Goal: Communication & Community: Answer question/provide support

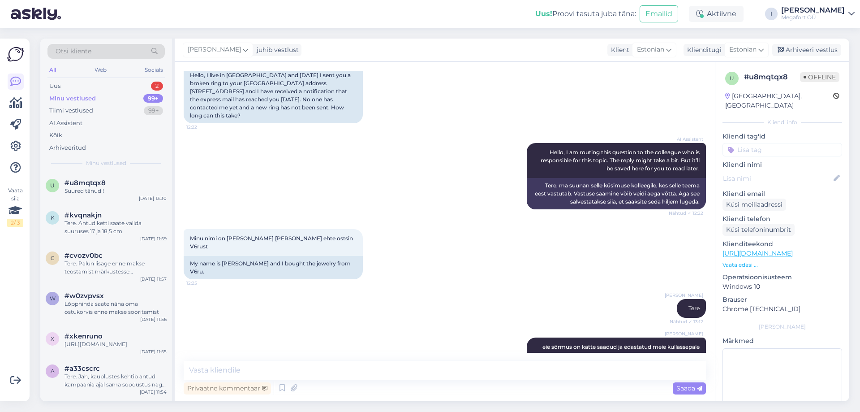
scroll to position [200, 0]
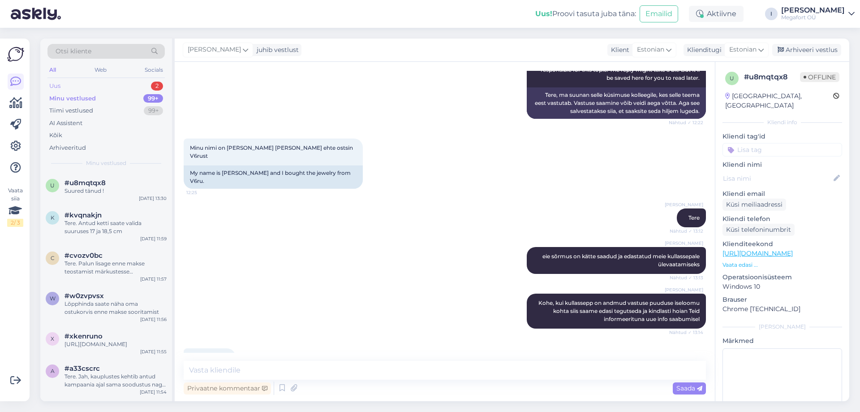
click at [77, 88] on div "Uus 2" at bounding box center [105, 86] width 117 height 13
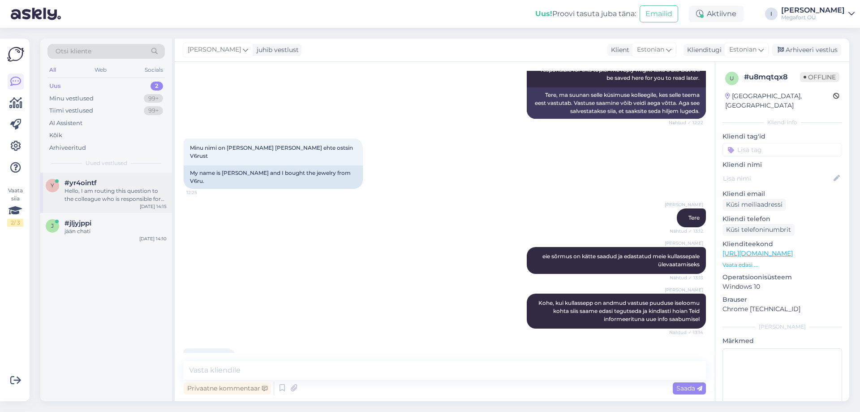
click at [93, 199] on div "Hello, I am routing this question to the colleague who is responsible for this …" at bounding box center [116, 195] width 102 height 16
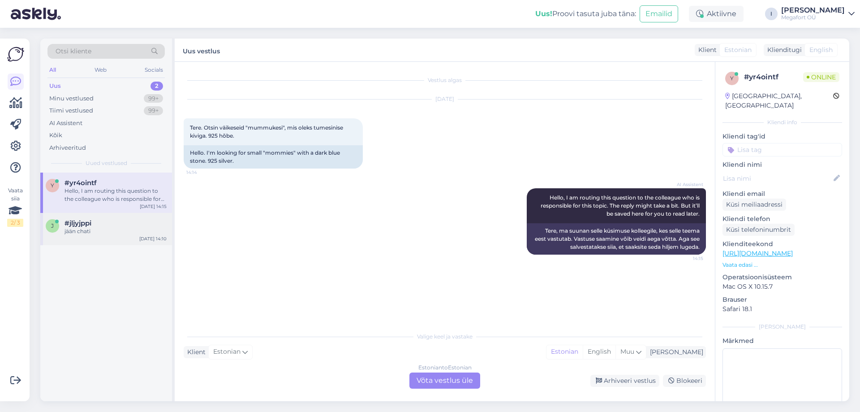
click at [84, 231] on div "jään chati" at bounding box center [116, 231] width 102 height 8
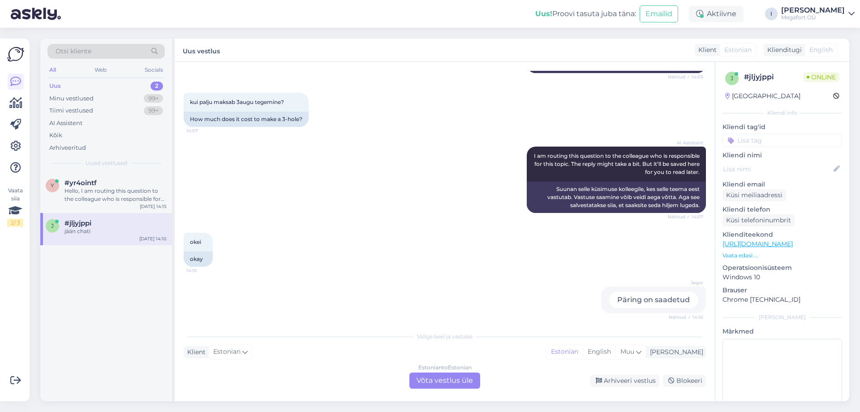
scroll to position [533, 0]
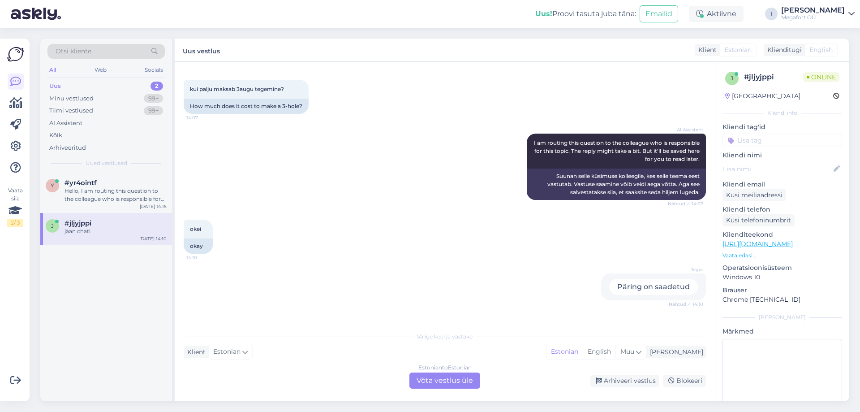
click at [462, 376] on div "Estonian to Estonian Võta vestlus üle" at bounding box center [444, 380] width 71 height 16
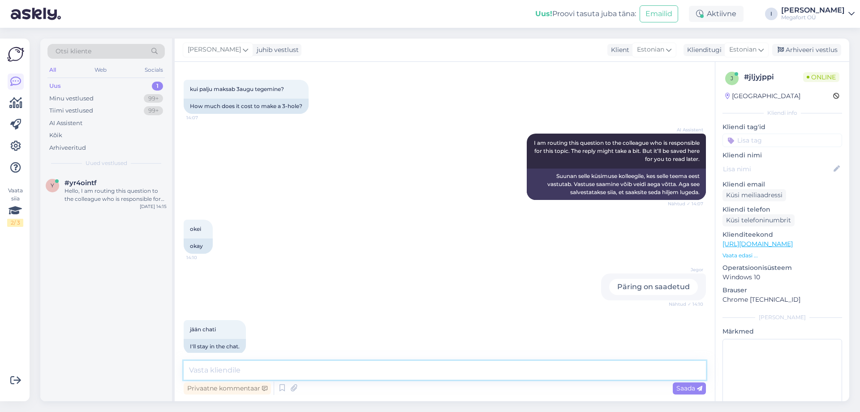
click at [390, 374] on textarea at bounding box center [445, 370] width 522 height 19
type textarea "Tere"
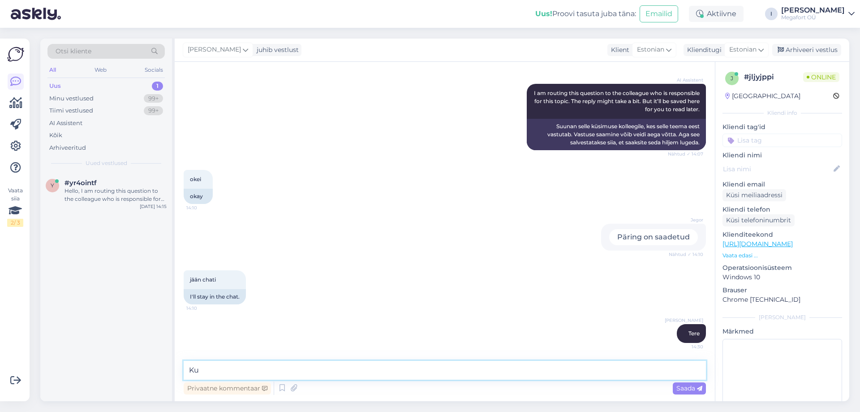
type textarea "K"
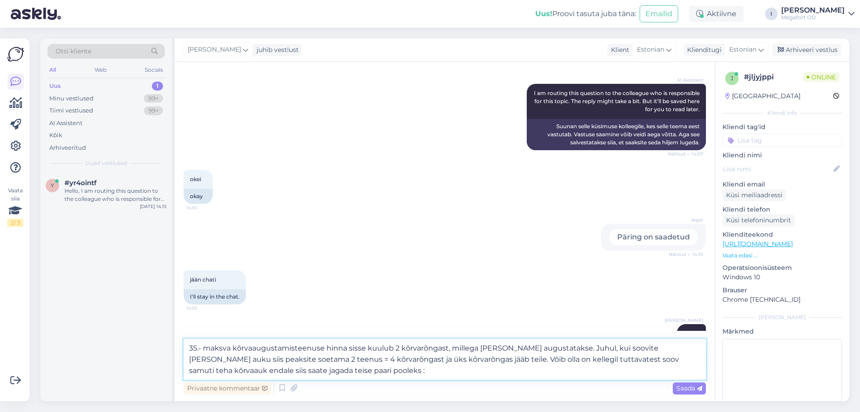
type textarea "35.- maksva kõrvaaugustamisteenuse hinna sisse kuulub 2 kõrvarõngast, millega […"
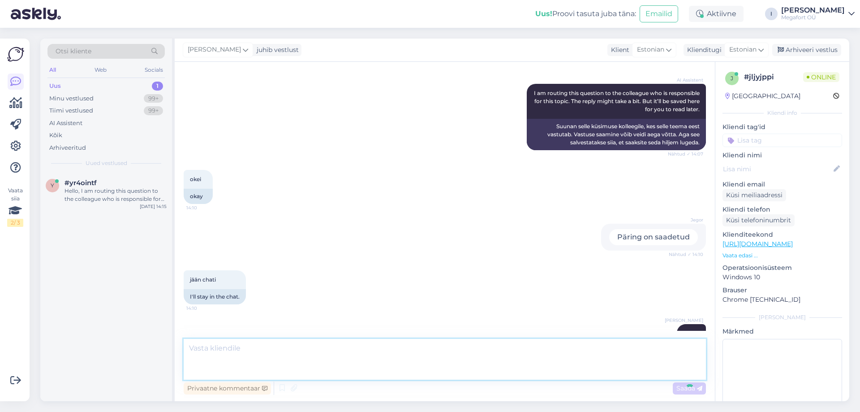
scroll to position [662, 0]
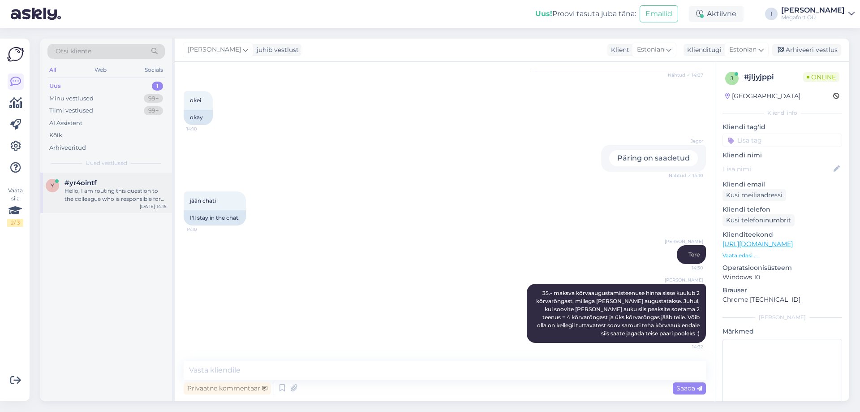
click at [102, 185] on div "#yr4ointf" at bounding box center [116, 183] width 102 height 8
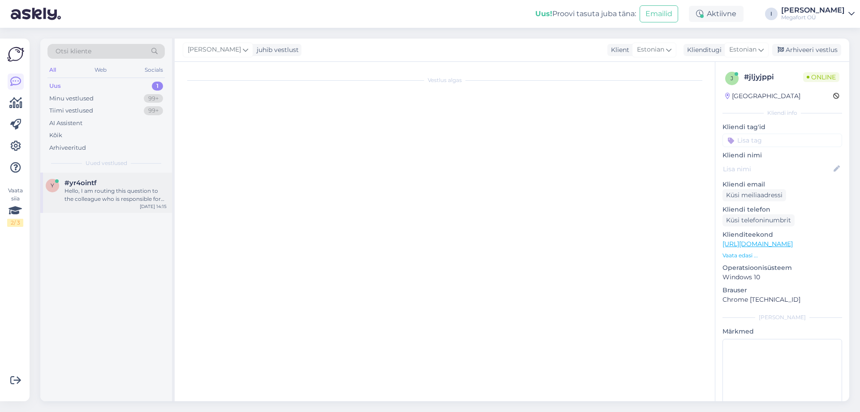
scroll to position [0, 0]
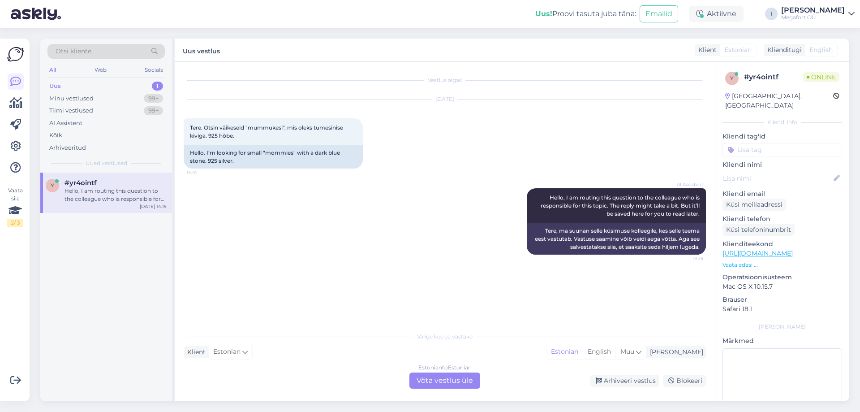
click at [438, 378] on div "Estonian to Estonian Võta vestlus üle" at bounding box center [444, 380] width 71 height 16
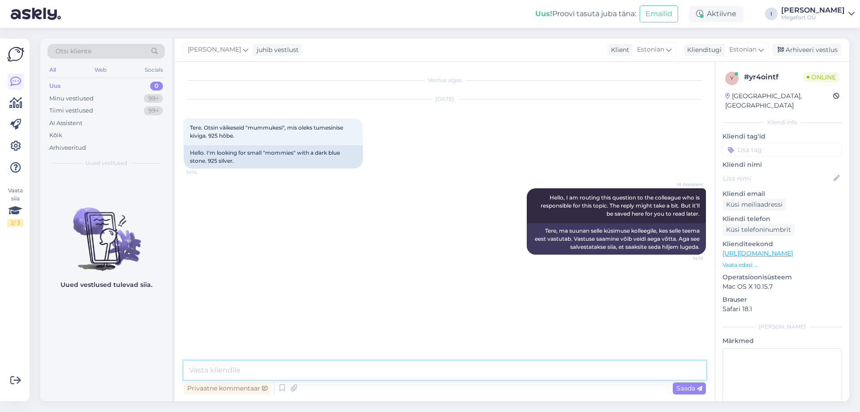
click at [420, 371] on textarea at bounding box center [445, 370] width 522 height 19
type textarea "Tere"
type textarea "Palun täpsustage soovi. Kas otsite kõrvarõngaid või mummukestest käe- või kaela…"
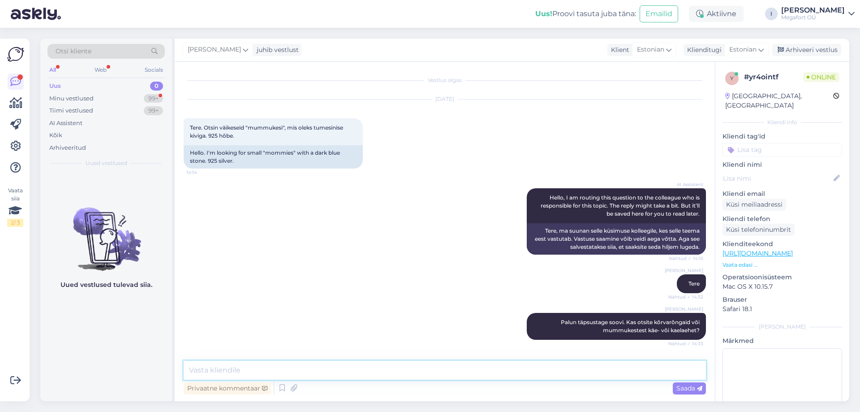
scroll to position [35, 0]
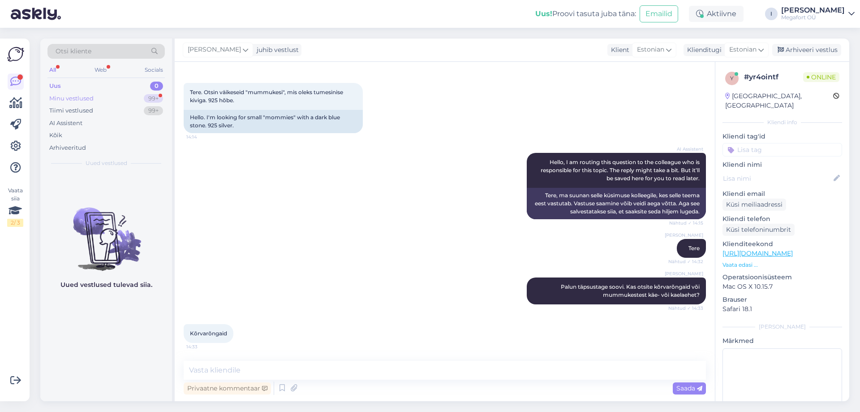
click at [87, 95] on div "Minu vestlused" at bounding box center [71, 98] width 44 height 9
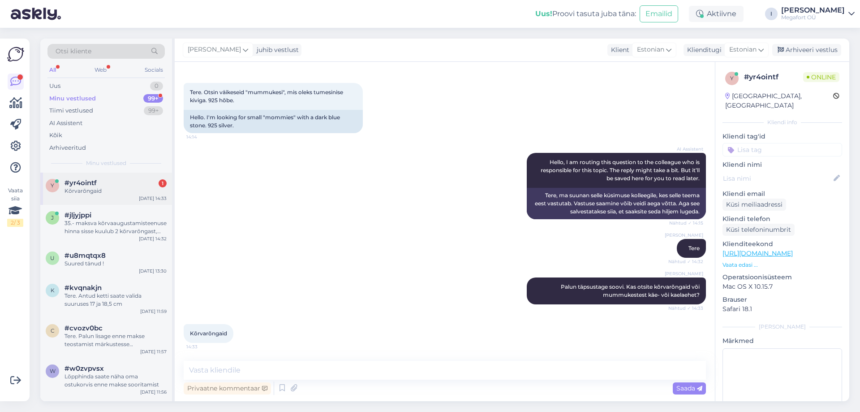
click at [112, 179] on div "#yr4ointf 1" at bounding box center [116, 183] width 102 height 8
click at [241, 374] on textarea at bounding box center [445, 370] width 522 height 19
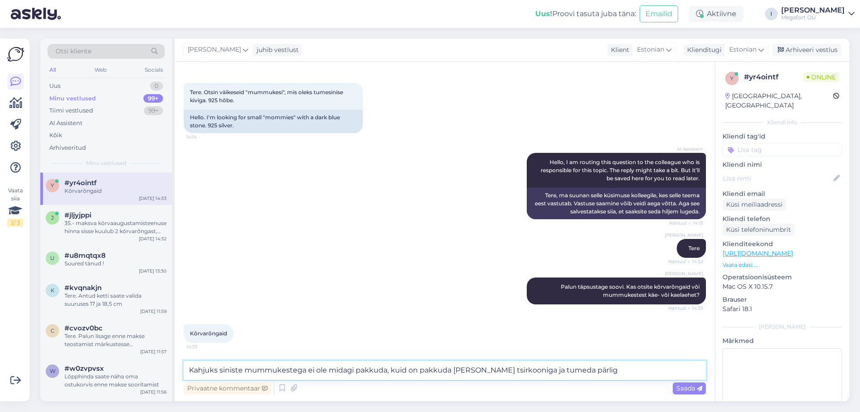
type textarea "Kahjuks siniste mummukestega ei ole midagi pakkuda, kuid on pakkuda [PERSON_NAM…"
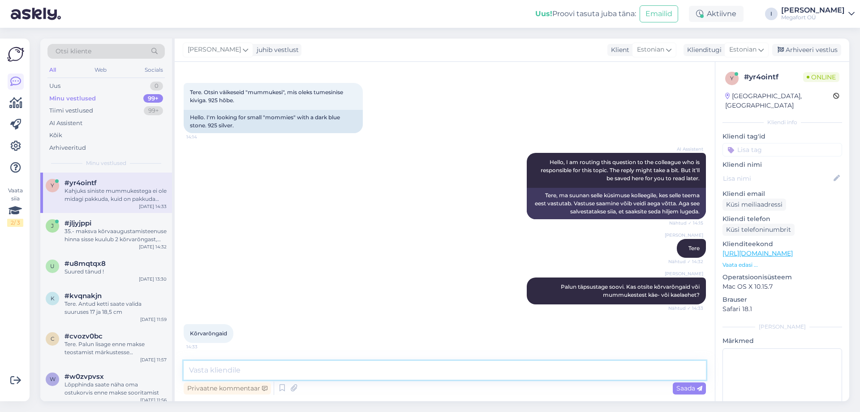
scroll to position [82, 0]
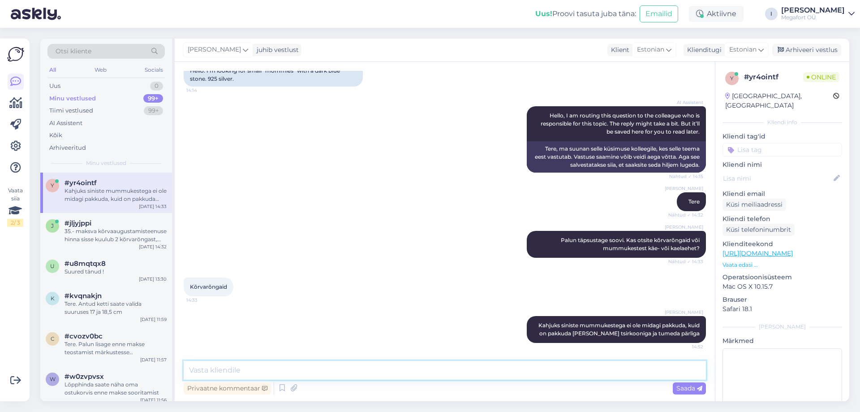
paste textarea "[URL][DOMAIN_NAME]"
type textarea "[URL][DOMAIN_NAME]"
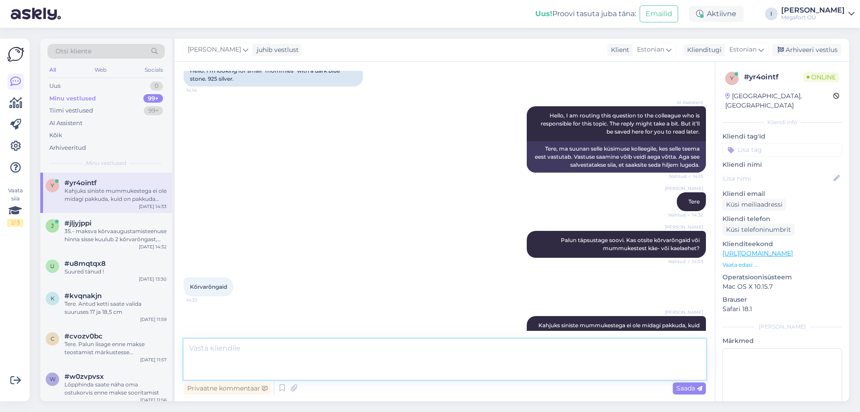
scroll to position [145, 0]
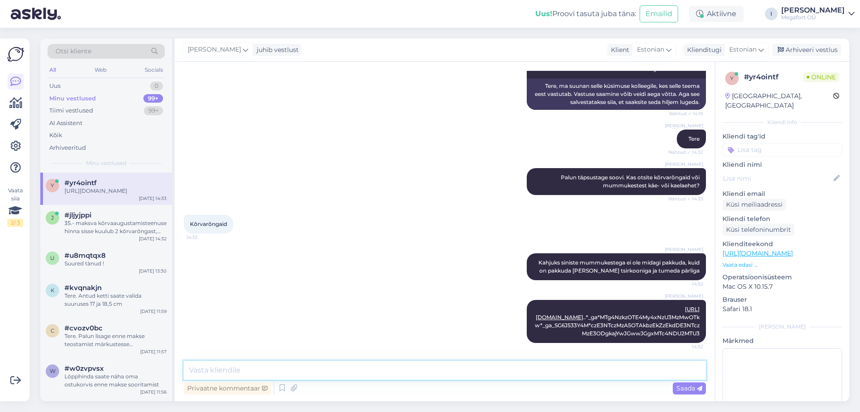
paste textarea "[URL][DOMAIN_NAME]"
type textarea "[URL][DOMAIN_NAME]"
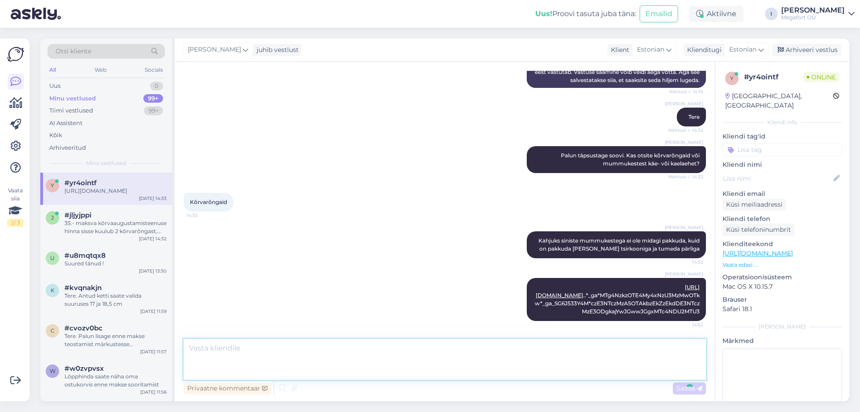
scroll to position [215, 0]
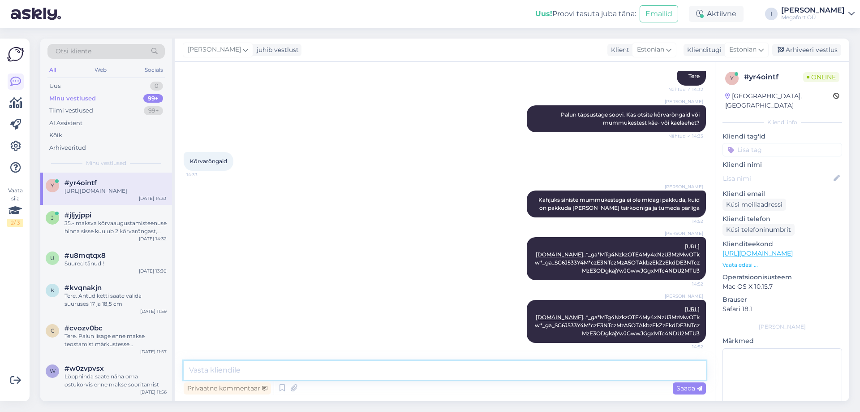
paste textarea "[URL][DOMAIN_NAME]"
type textarea "[URL][DOMAIN_NAME]"
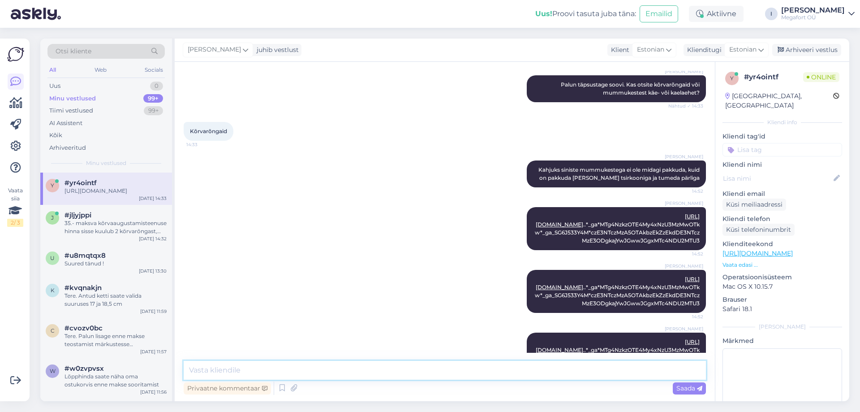
scroll to position [286, 0]
